Goal: Information Seeking & Learning: Check status

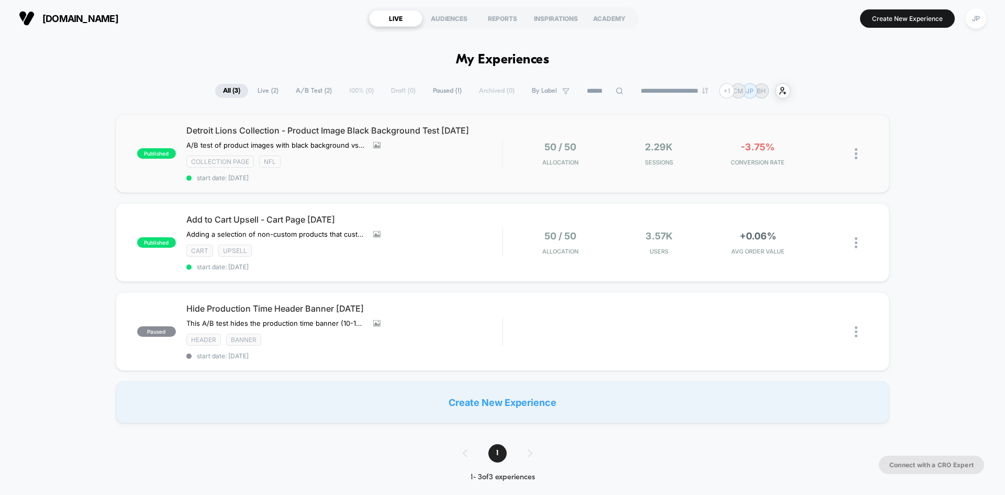
click at [699, 165] on div "published Detroit Lions Collection - Product Image Black Background Test [DATE]…" at bounding box center [503, 153] width 774 height 79
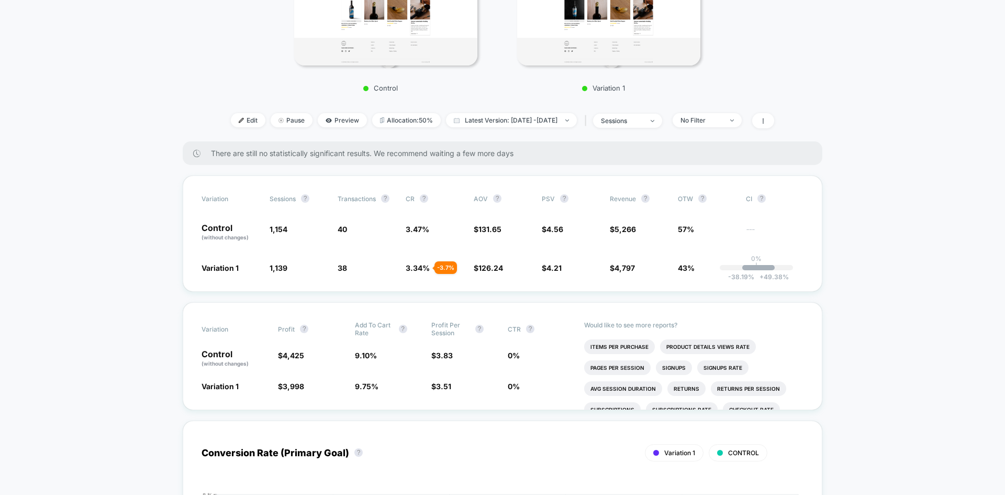
scroll to position [314, 0]
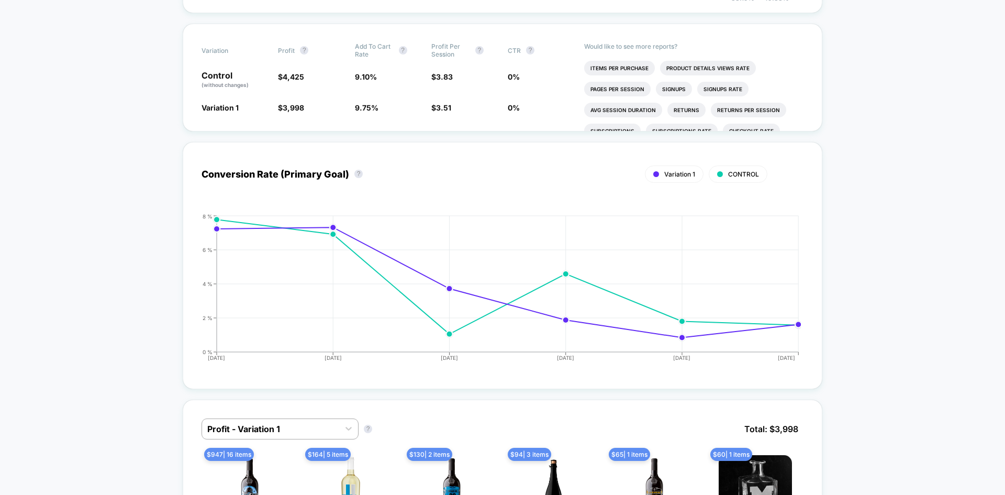
scroll to position [837, 0]
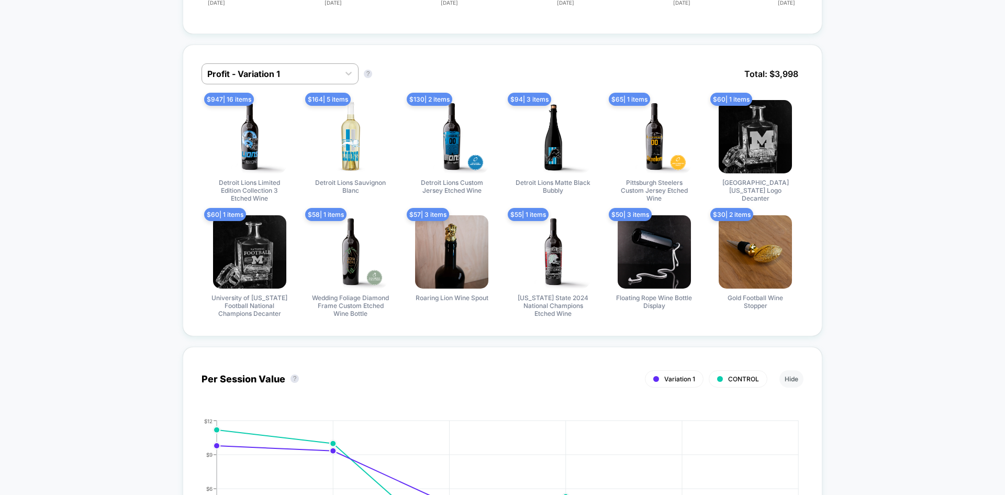
scroll to position [942, 0]
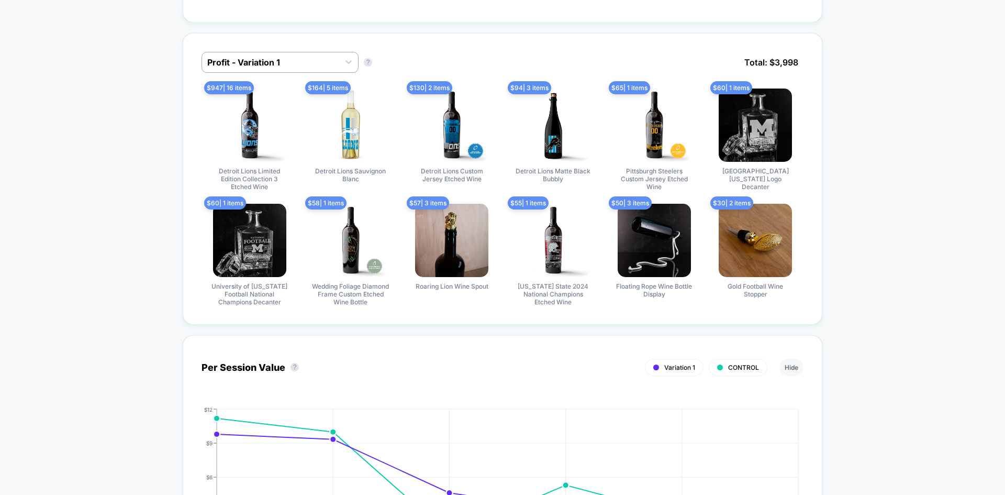
click at [316, 61] on div at bounding box center [270, 62] width 127 height 13
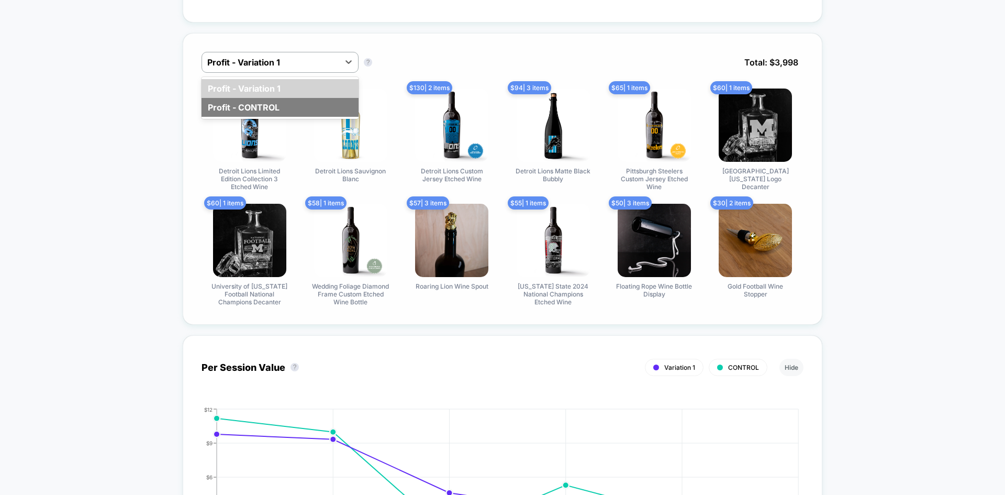
click at [276, 98] on div "Profit - CONTROL" at bounding box center [280, 107] width 157 height 19
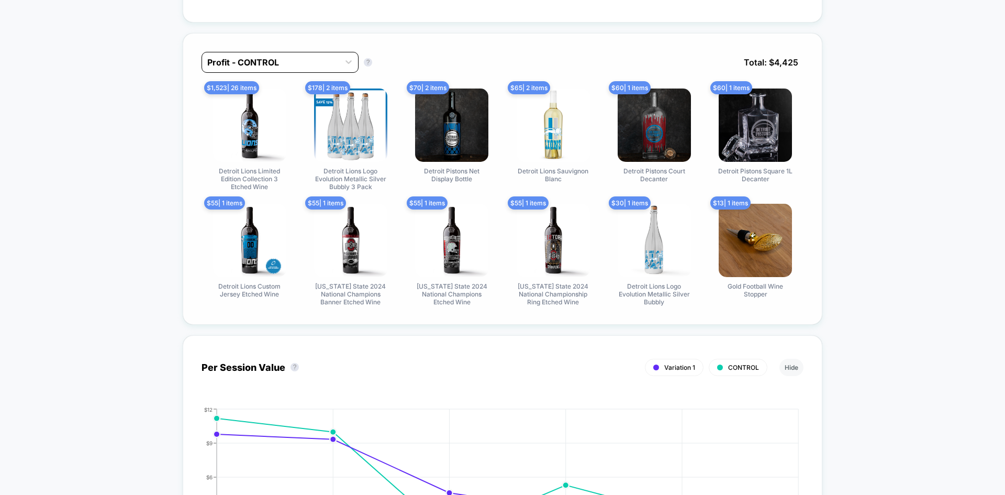
click at [273, 61] on div at bounding box center [270, 62] width 127 height 13
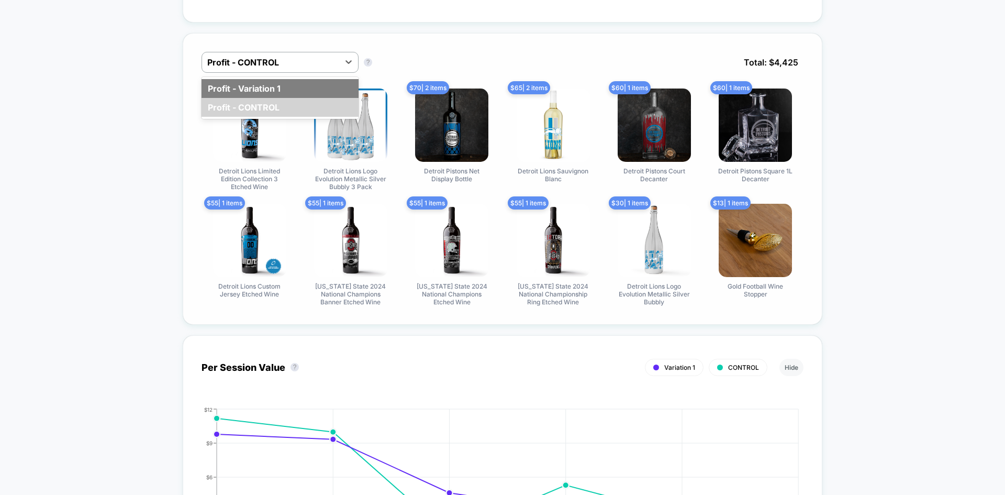
click at [263, 88] on div "Profit - Variation 1" at bounding box center [280, 88] width 157 height 19
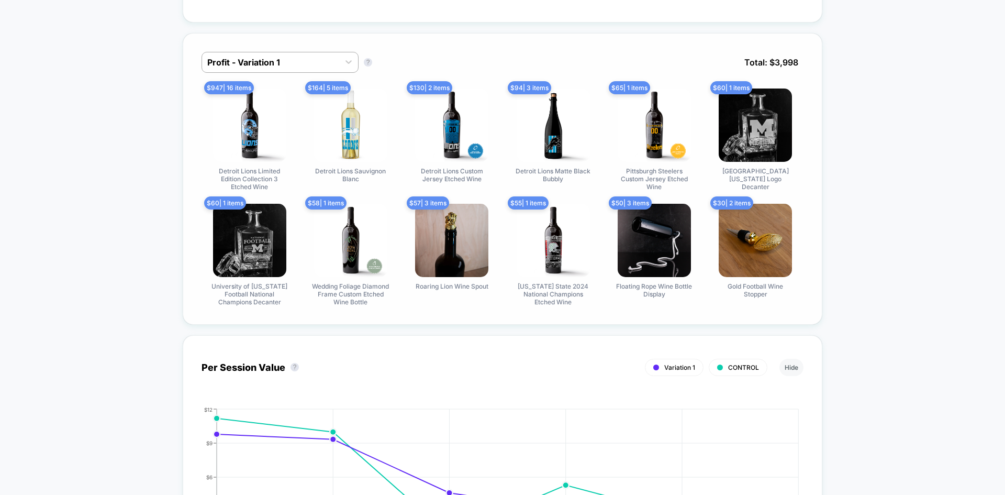
scroll to position [995, 0]
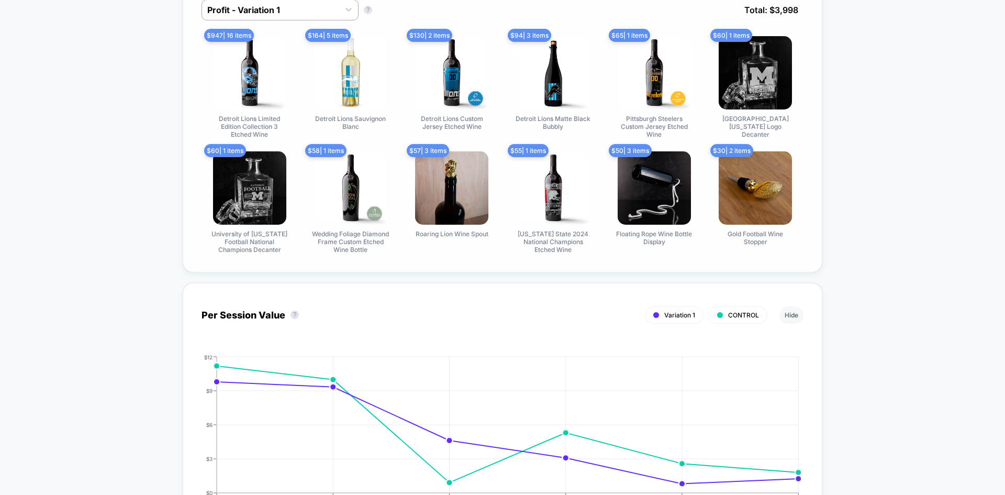
click at [261, 14] on div at bounding box center [270, 10] width 127 height 13
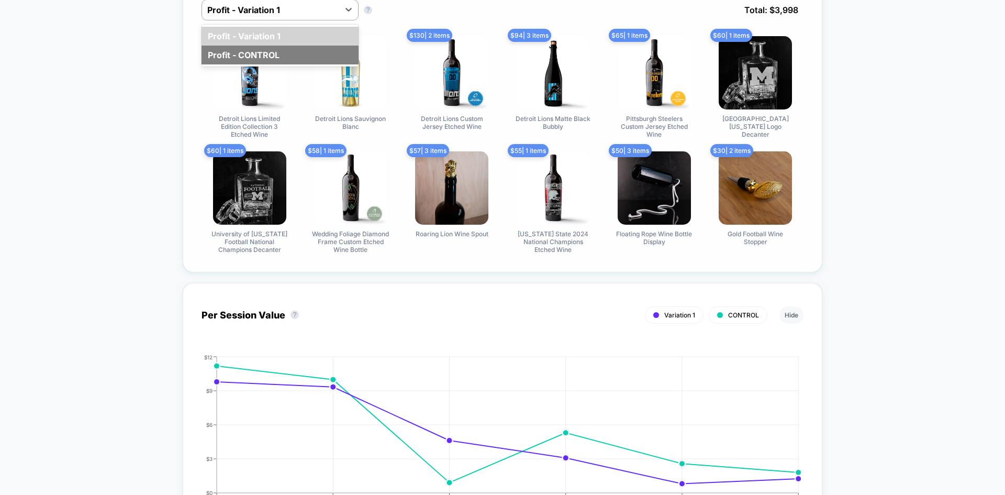
click at [259, 52] on div "Profit - CONTROL" at bounding box center [280, 55] width 157 height 19
